Goal: Transaction & Acquisition: Purchase product/service

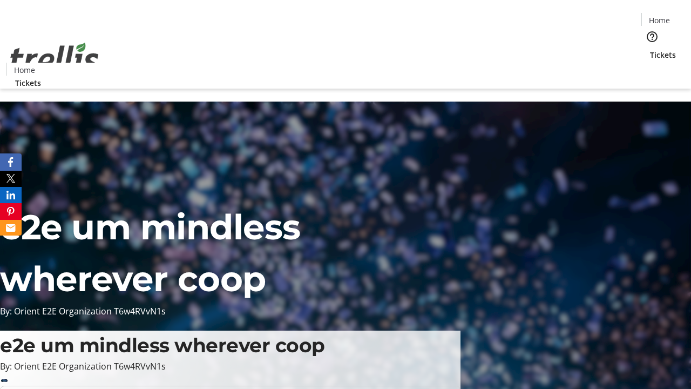
click at [650, 49] on span "Tickets" at bounding box center [663, 54] width 26 height 11
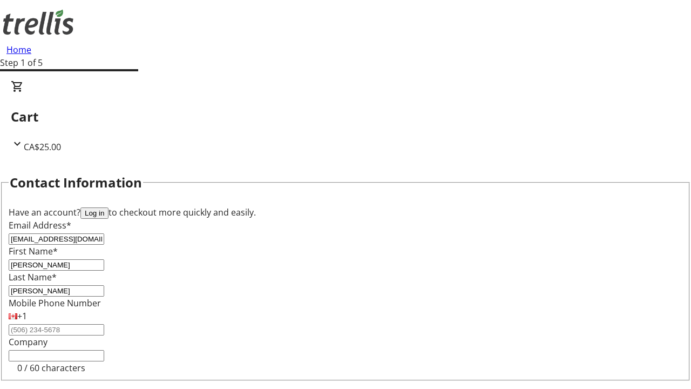
type input "[PERSON_NAME]"
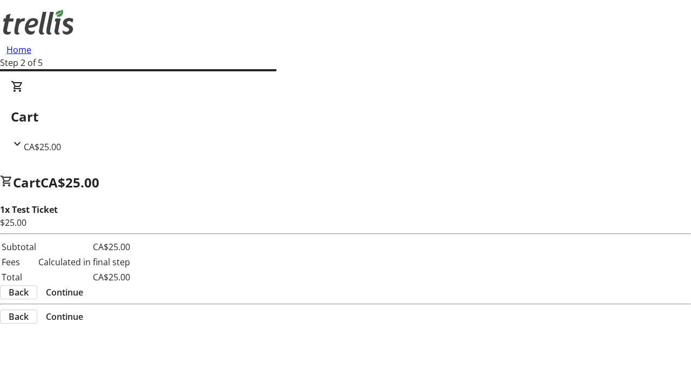
click at [83, 286] on span "Continue" at bounding box center [64, 292] width 37 height 13
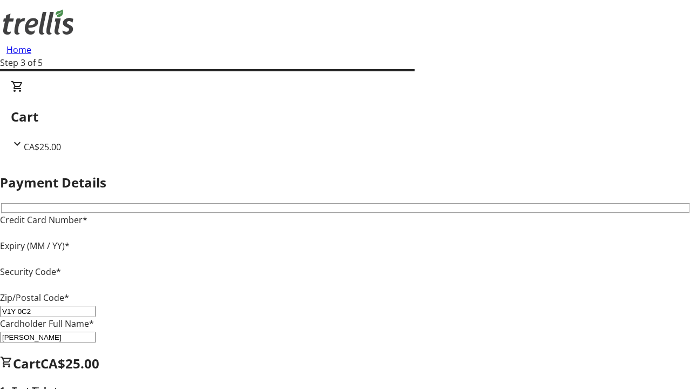
type input "V1Y 0C2"
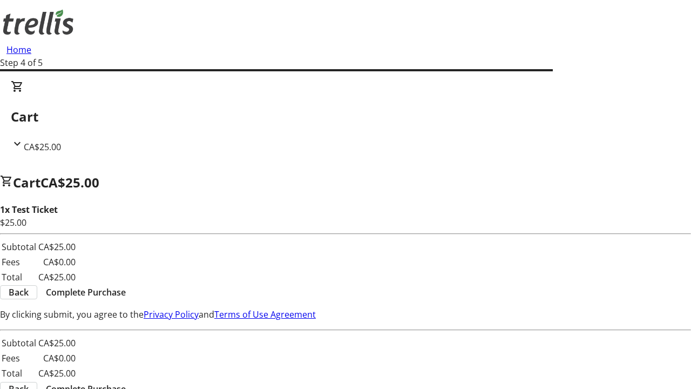
click at [126, 286] on span "Complete Purchase" at bounding box center [86, 292] width 80 height 13
